Goal: Information Seeking & Learning: Learn about a topic

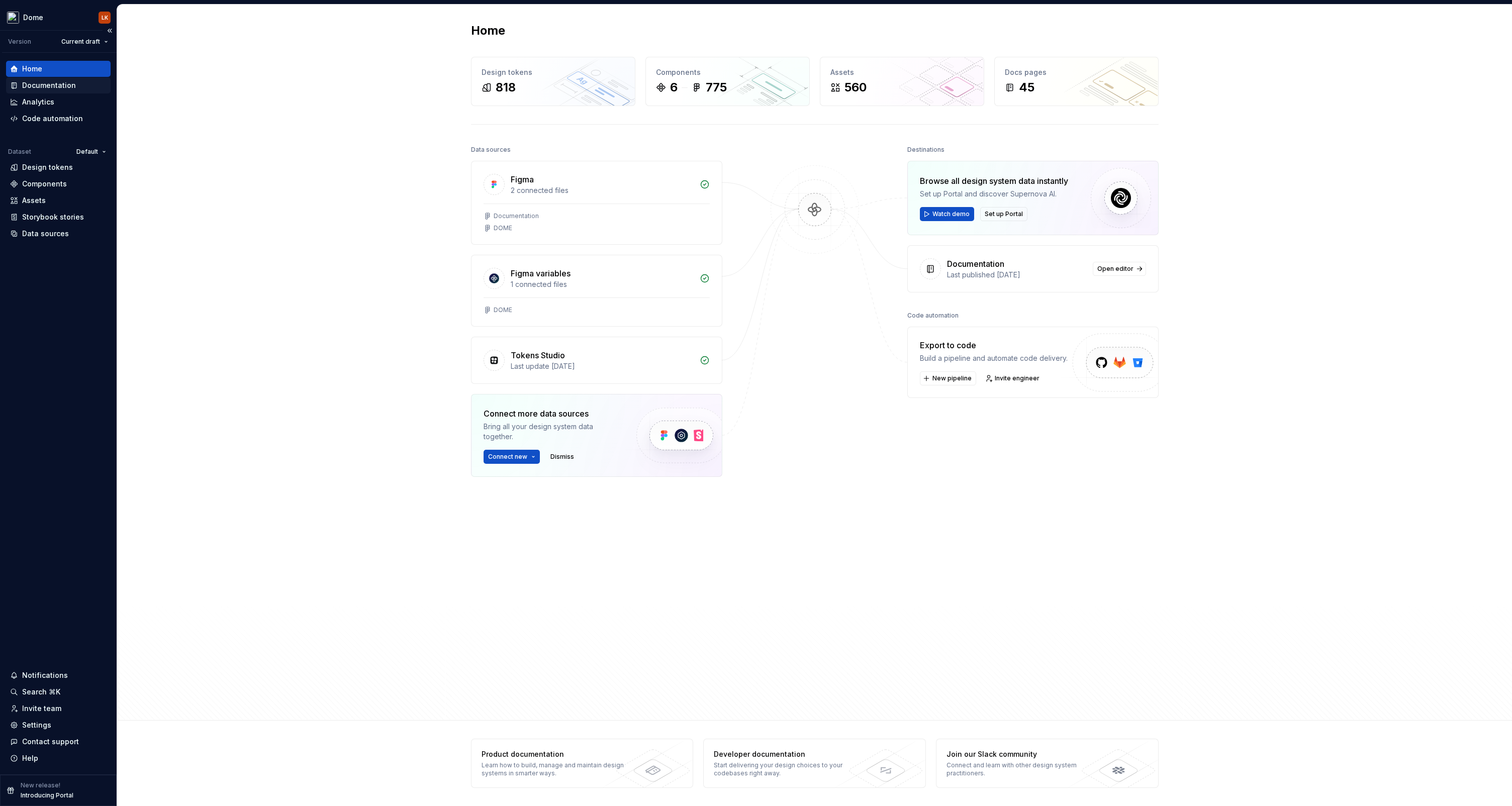
click at [54, 88] on div "Documentation" at bounding box center [49, 85] width 53 height 10
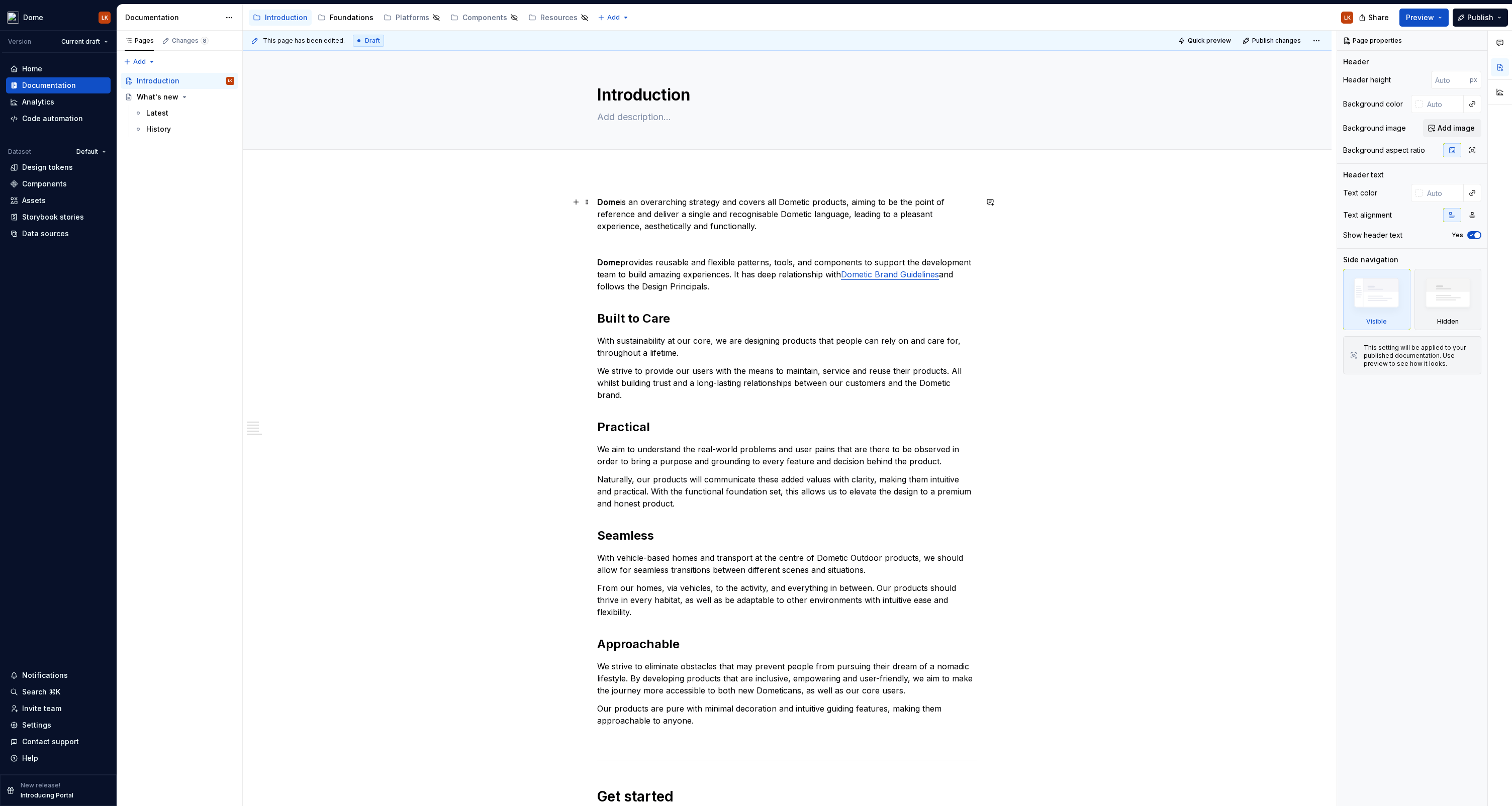
click at [743, 227] on p "Dome is an overarching strategy and covers all Dometic products, aiming to be t…" at bounding box center [788, 214] width 380 height 36
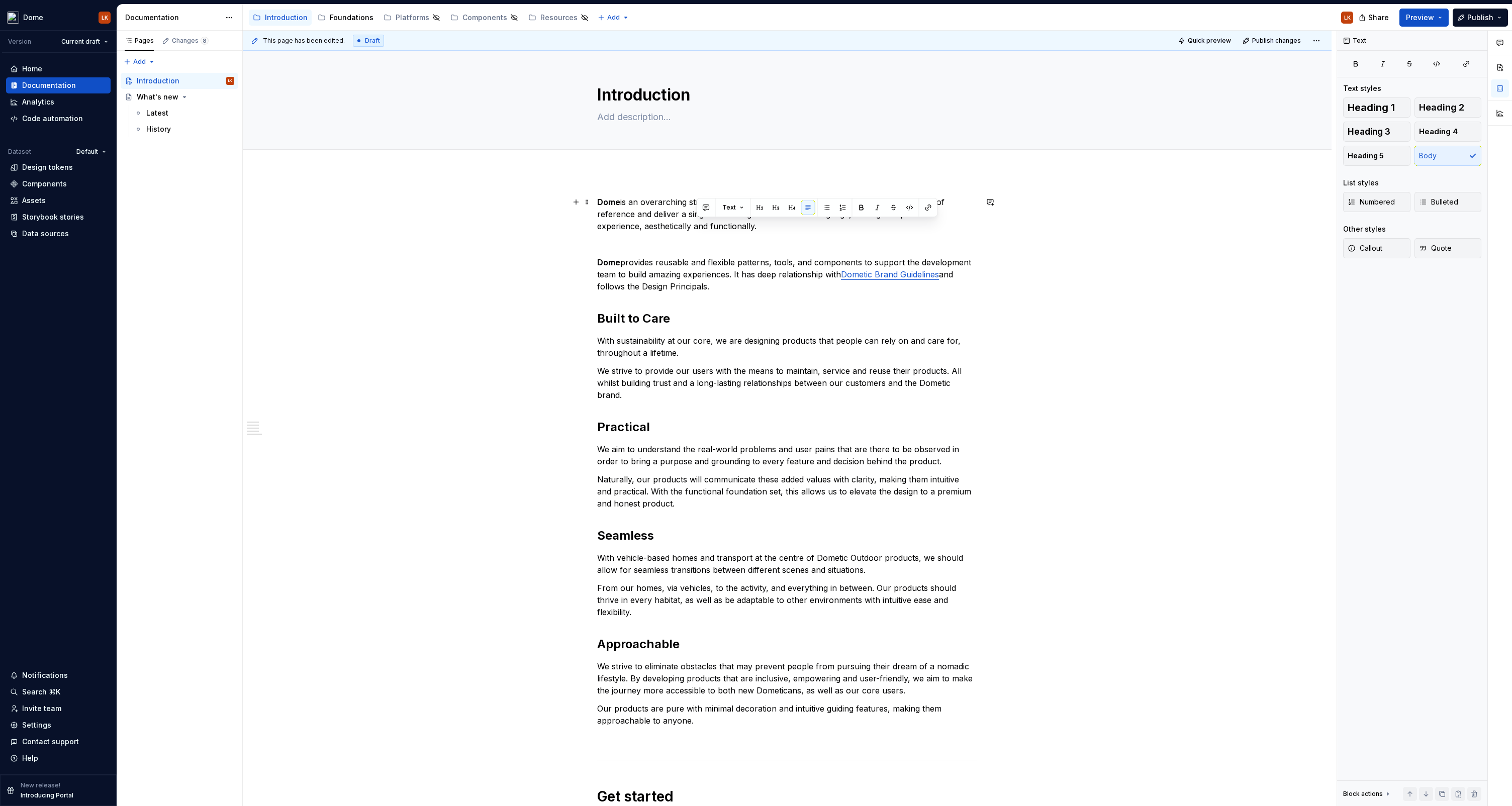
drag, startPoint x: 766, startPoint y: 228, endPoint x: 696, endPoint y: 226, distance: 70.0
click at [696, 226] on p "Dome is an overarching strategy and covers all Dometic products, aiming to be t…" at bounding box center [788, 214] width 380 height 36
click at [660, 226] on p "Dome is an overarching strategy and covers all Dometic products, aiming to be t…" at bounding box center [788, 214] width 380 height 36
drag, startPoint x: 759, startPoint y: 227, endPoint x: 601, endPoint y: 204, distance: 159.7
click at [601, 204] on p "Dome is an overarching strategy and covers all Dometic products, aiming to be t…" at bounding box center [788, 214] width 380 height 36
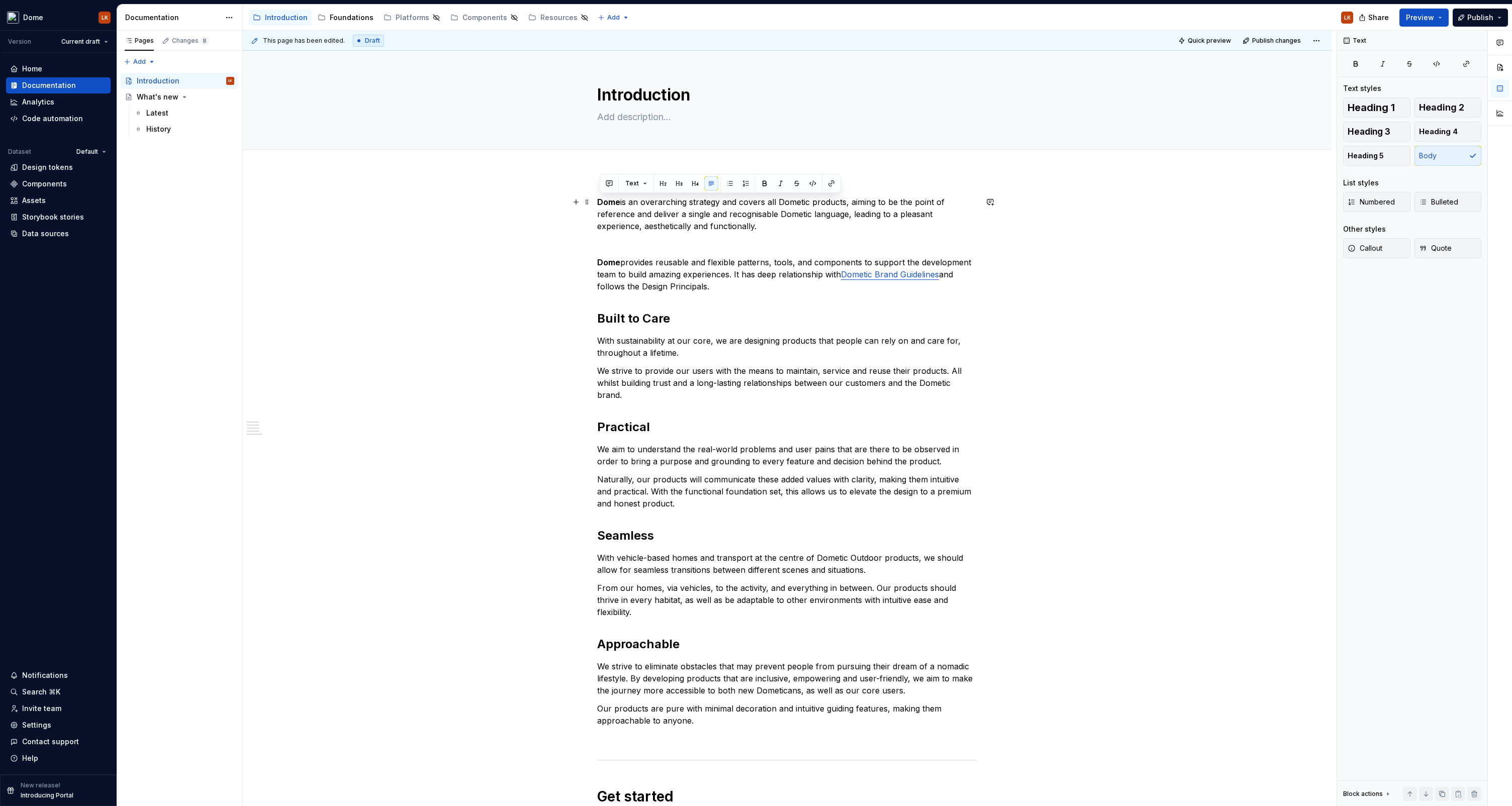
copy p "Dome is an overarching strategy and covers all Dometic products, aiming to be t…"
click at [643, 289] on p "Dome provides reusable and flexible patterns, tools, and components to support …" at bounding box center [788, 274] width 380 height 36
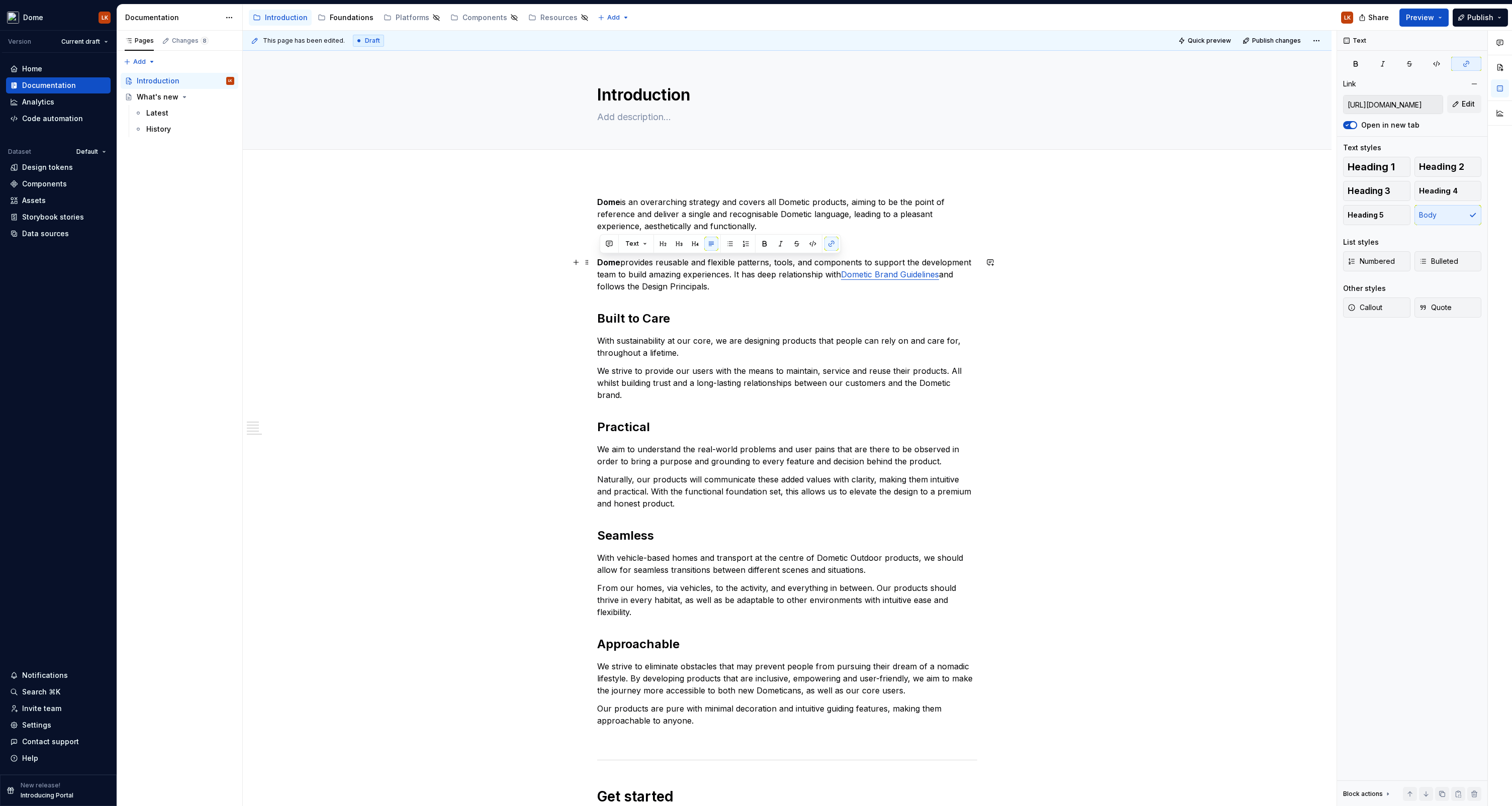
drag, startPoint x: 716, startPoint y: 286, endPoint x: 600, endPoint y: 266, distance: 117.7
click at [600, 266] on p "Dome provides reusable and flexible patterns, tools, and components to support …" at bounding box center [788, 274] width 380 height 36
copy p "Dome provides reusable and flexible patterns, tools, and components to support …"
click at [661, 443] on p "We aim to understand the real-world problems and user pains that are there to b…" at bounding box center [788, 455] width 380 height 24
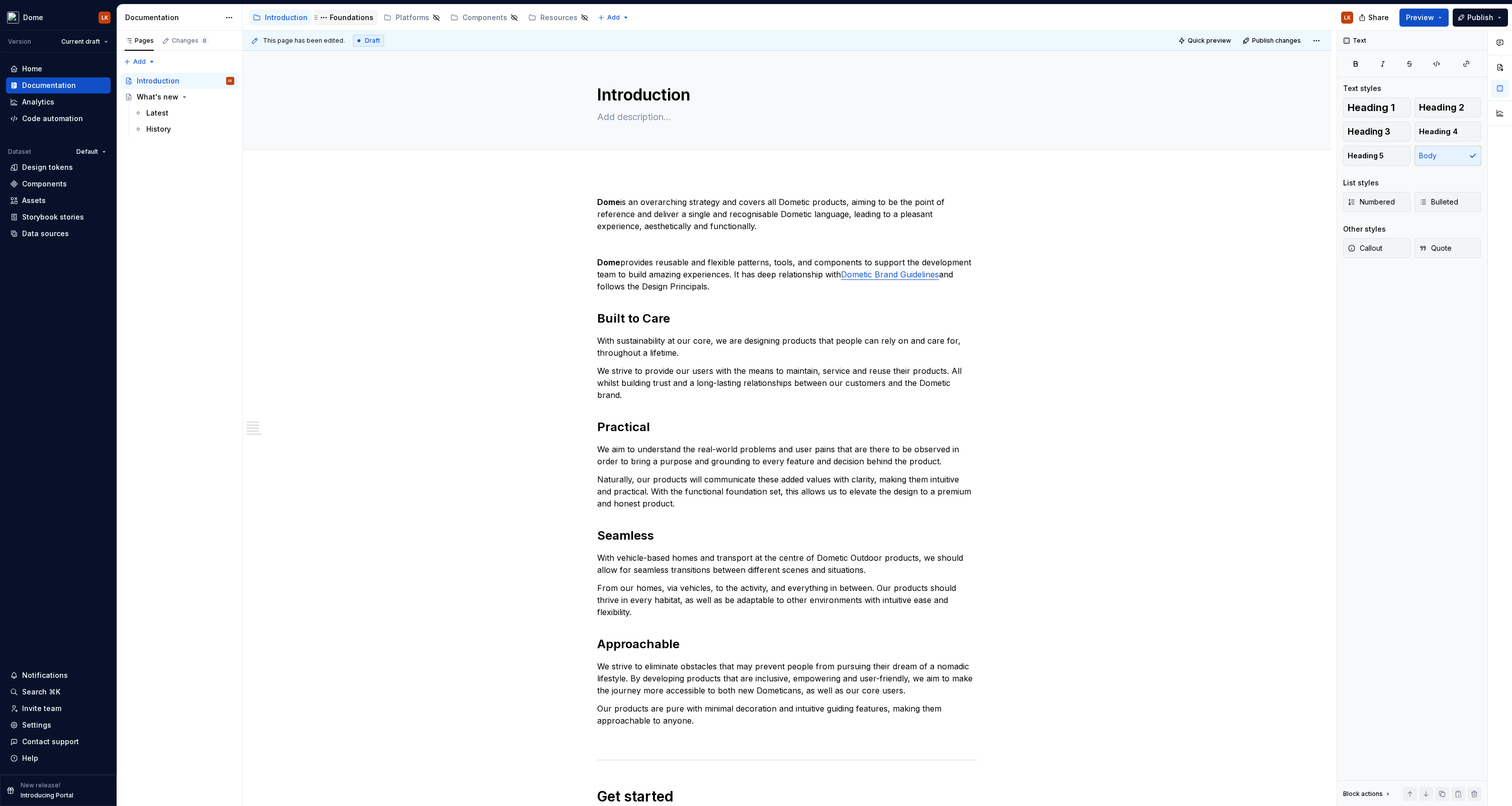
click at [333, 19] on div "Foundations" at bounding box center [351, 18] width 44 height 10
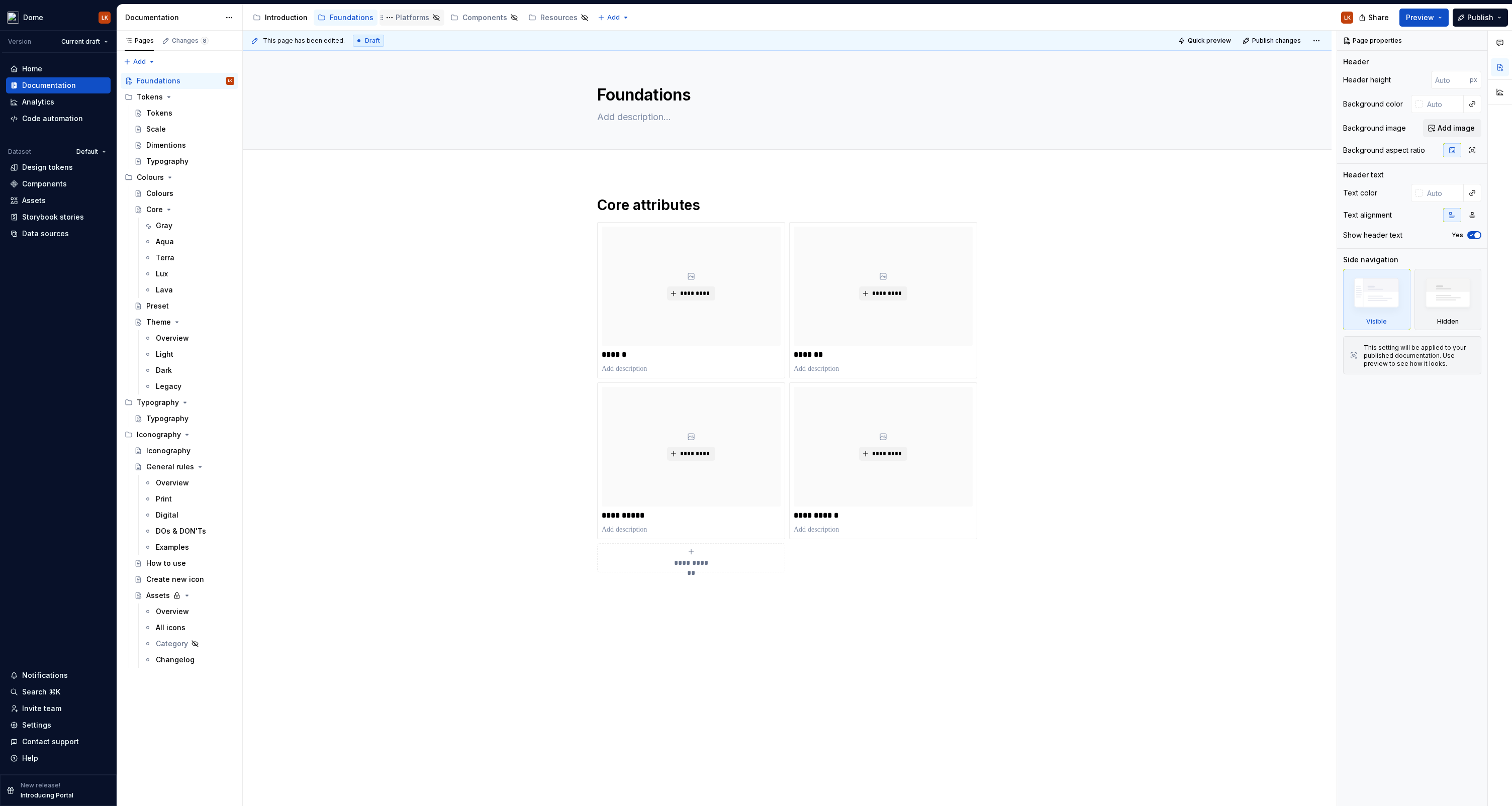
click at [406, 16] on div "Platforms" at bounding box center [412, 18] width 33 height 10
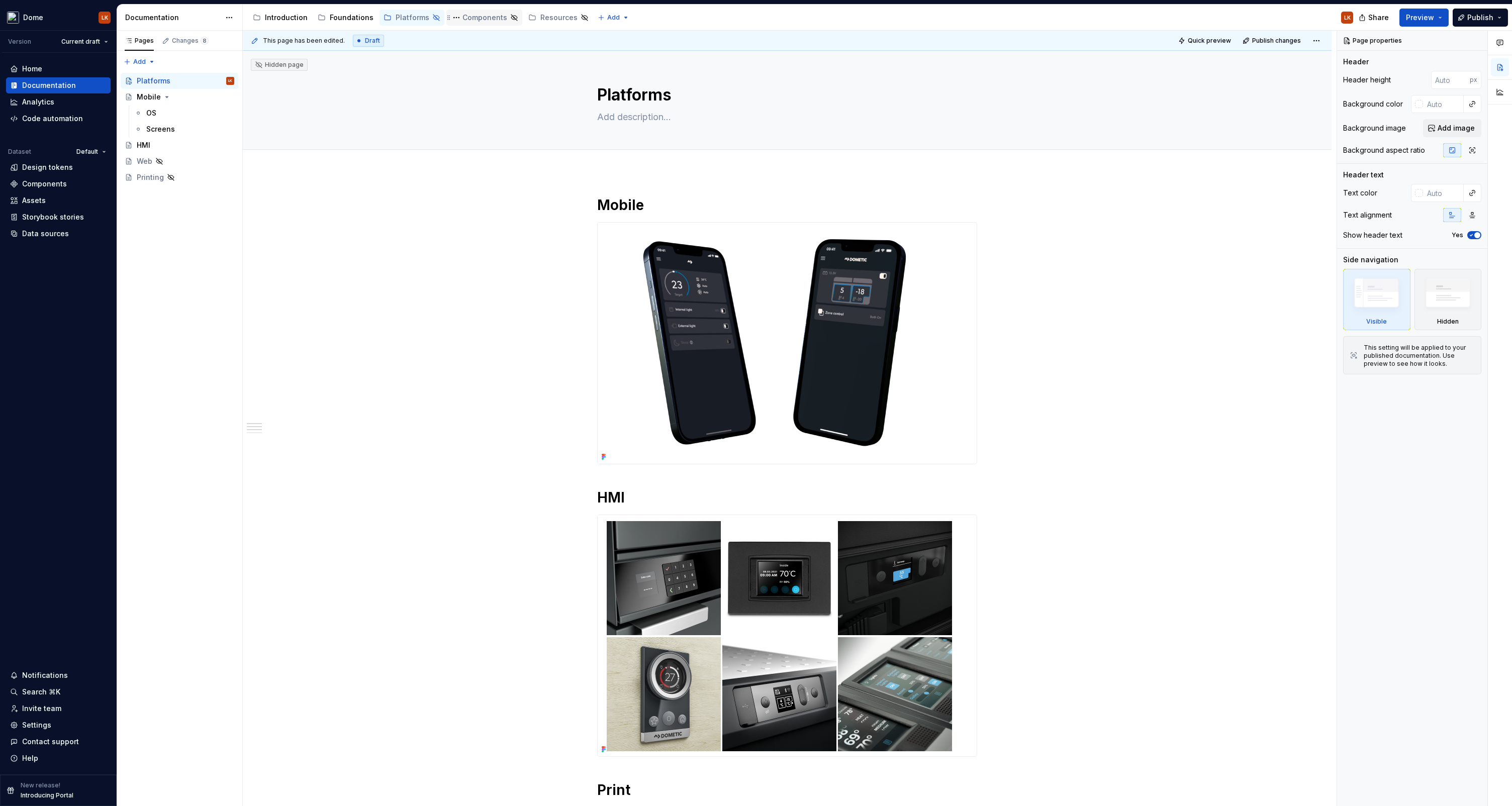
click at [476, 22] on div "Components" at bounding box center [485, 18] width 45 height 10
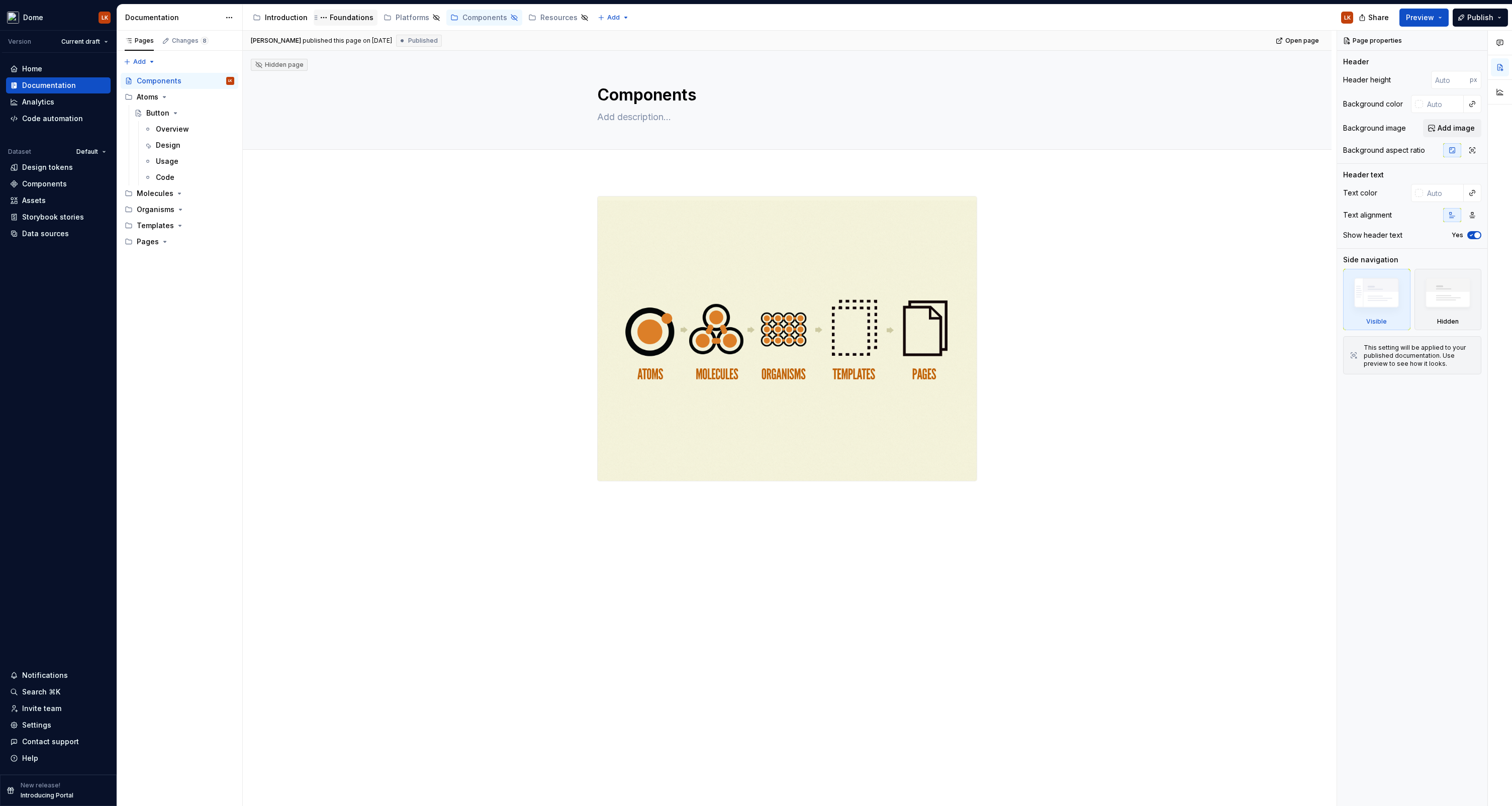
click at [350, 16] on div "Foundations" at bounding box center [351, 18] width 44 height 10
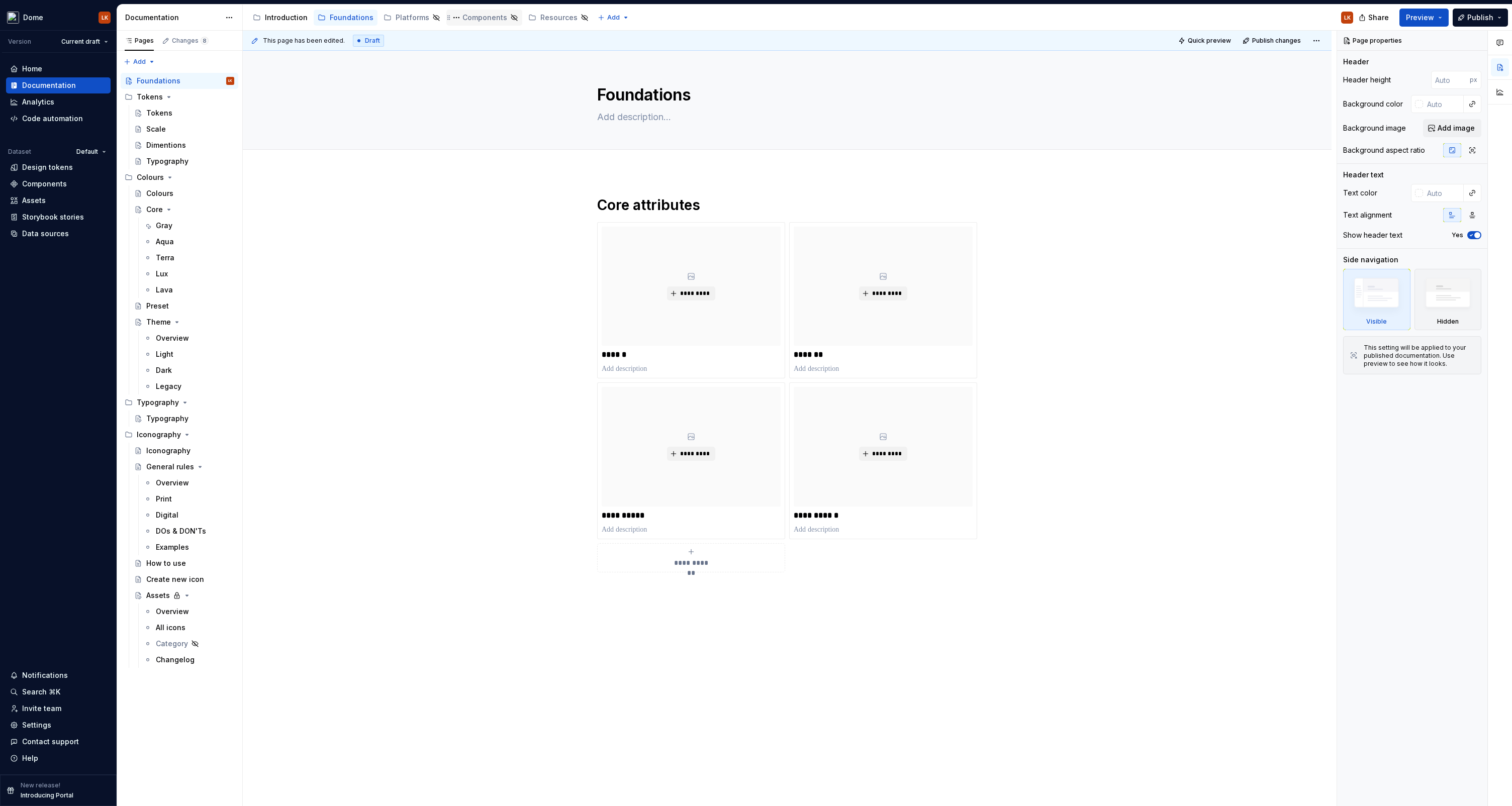
click at [490, 18] on div "Components" at bounding box center [485, 18] width 45 height 10
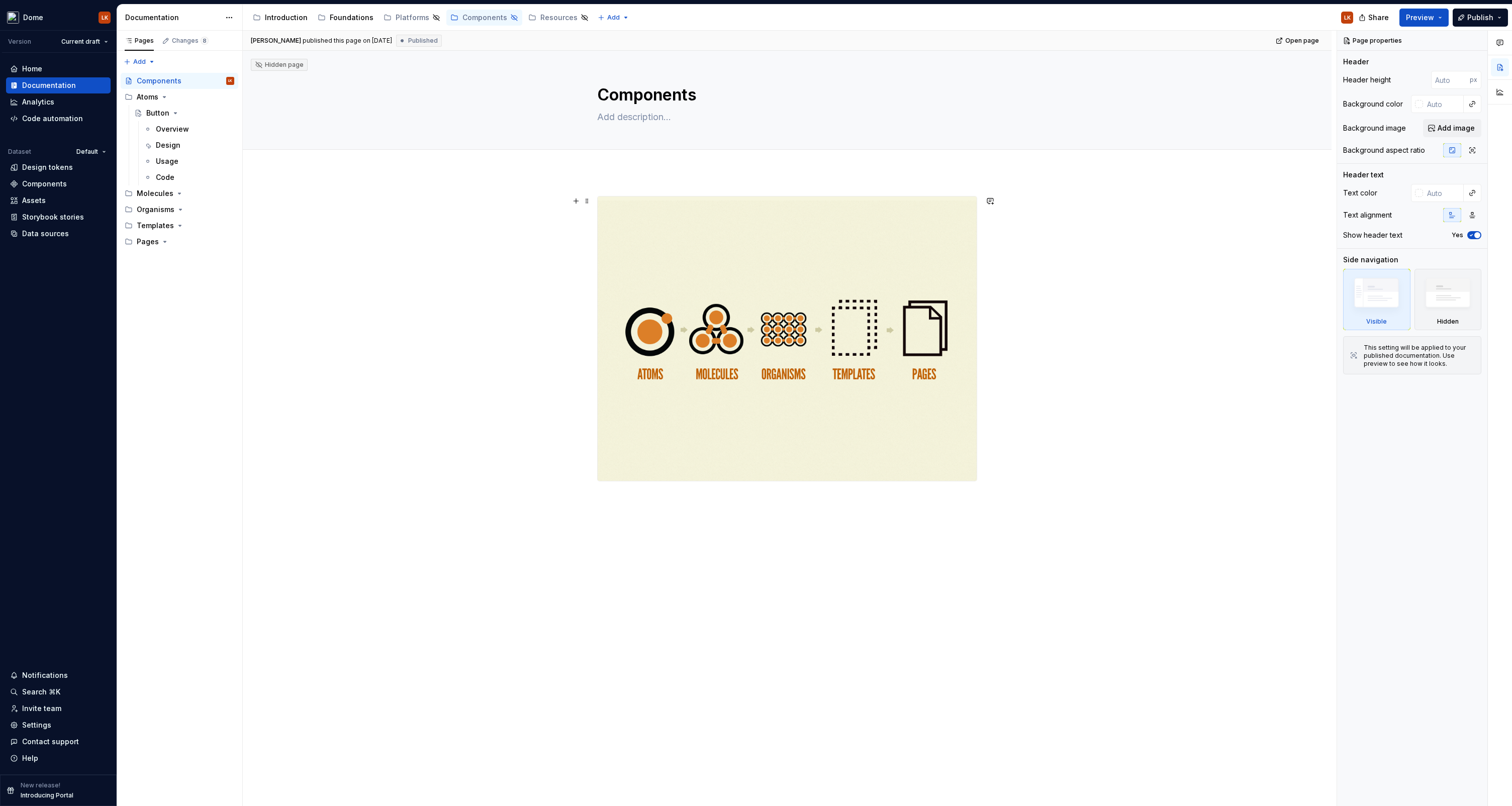
type textarea "*"
